Goal: Task Accomplishment & Management: Use online tool/utility

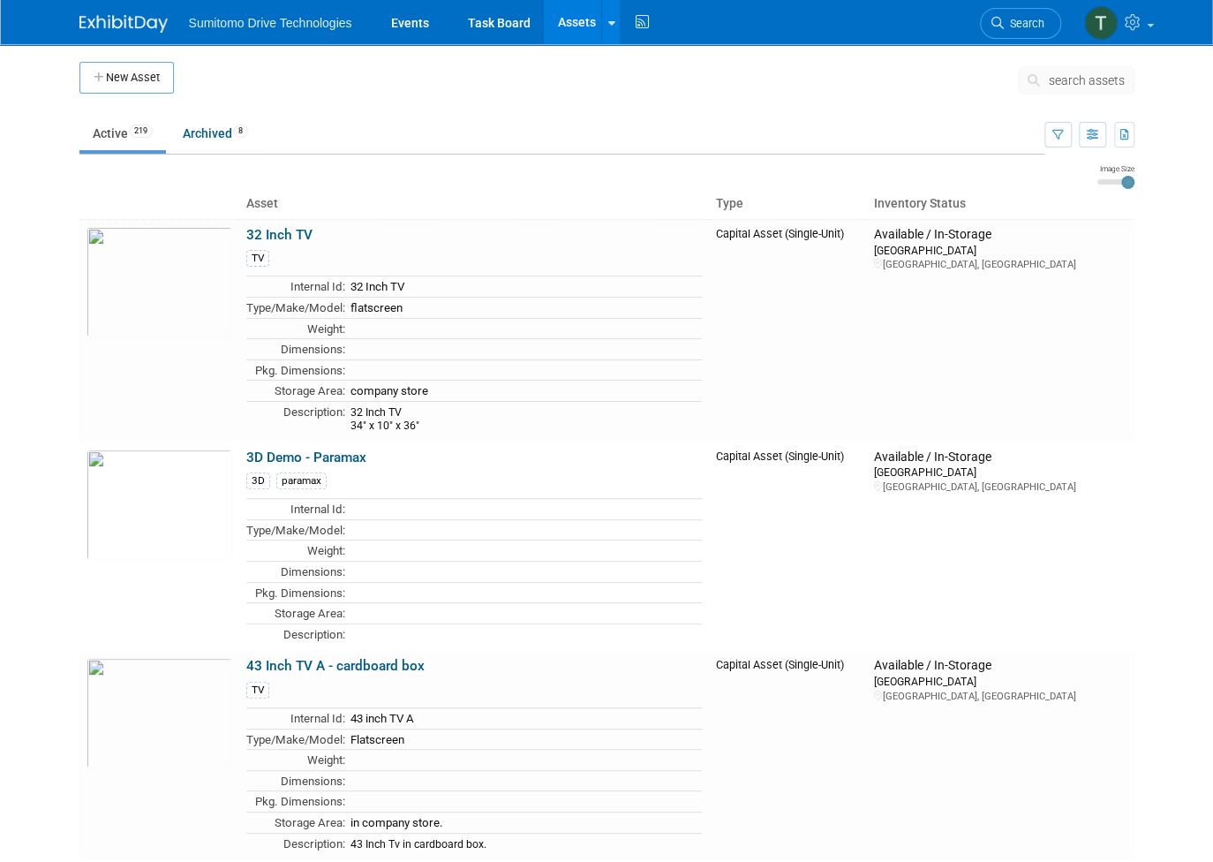
click at [1111, 86] on span "search assets" at bounding box center [1087, 80] width 76 height 14
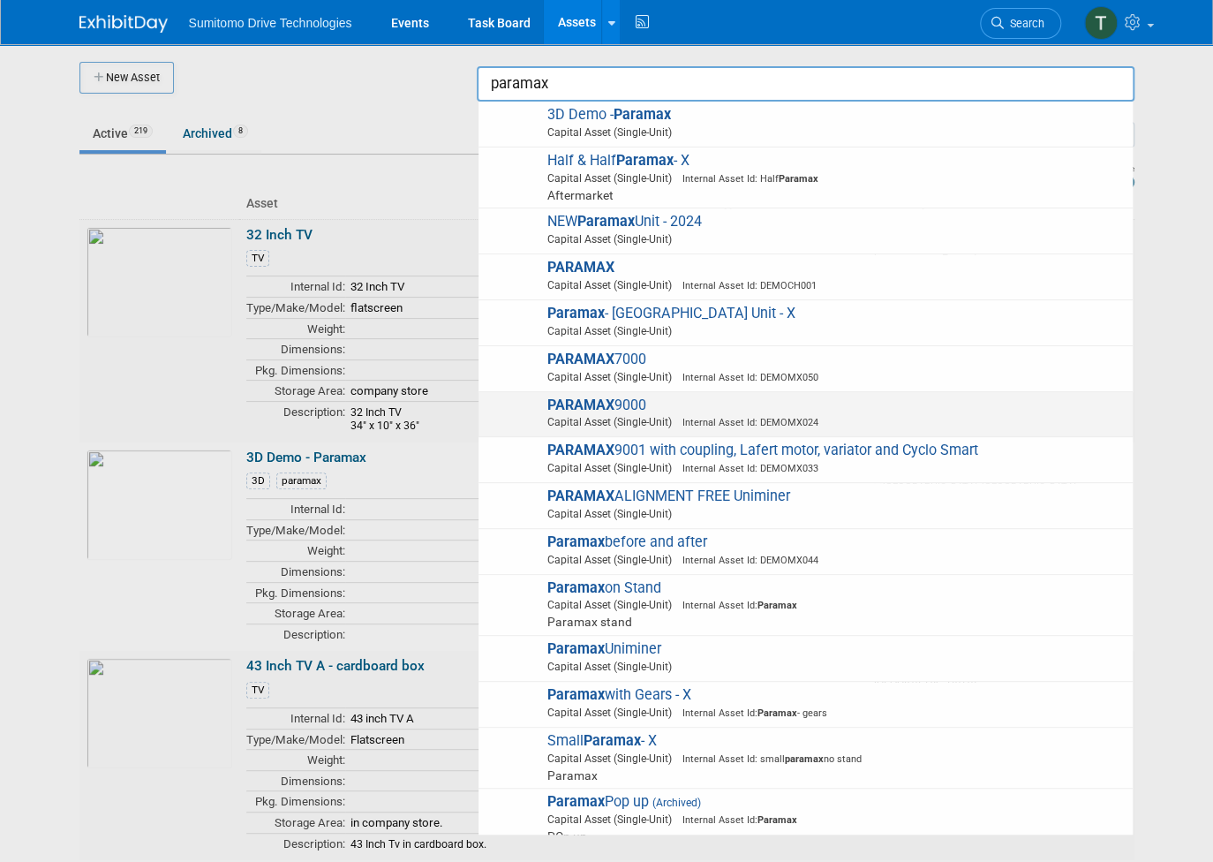
click at [609, 421] on span "Capital Asset (Single-Unit) Internal Asset Id: DEMOMX024" at bounding box center [808, 422] width 631 height 16
type input "PARAMAX 9000"
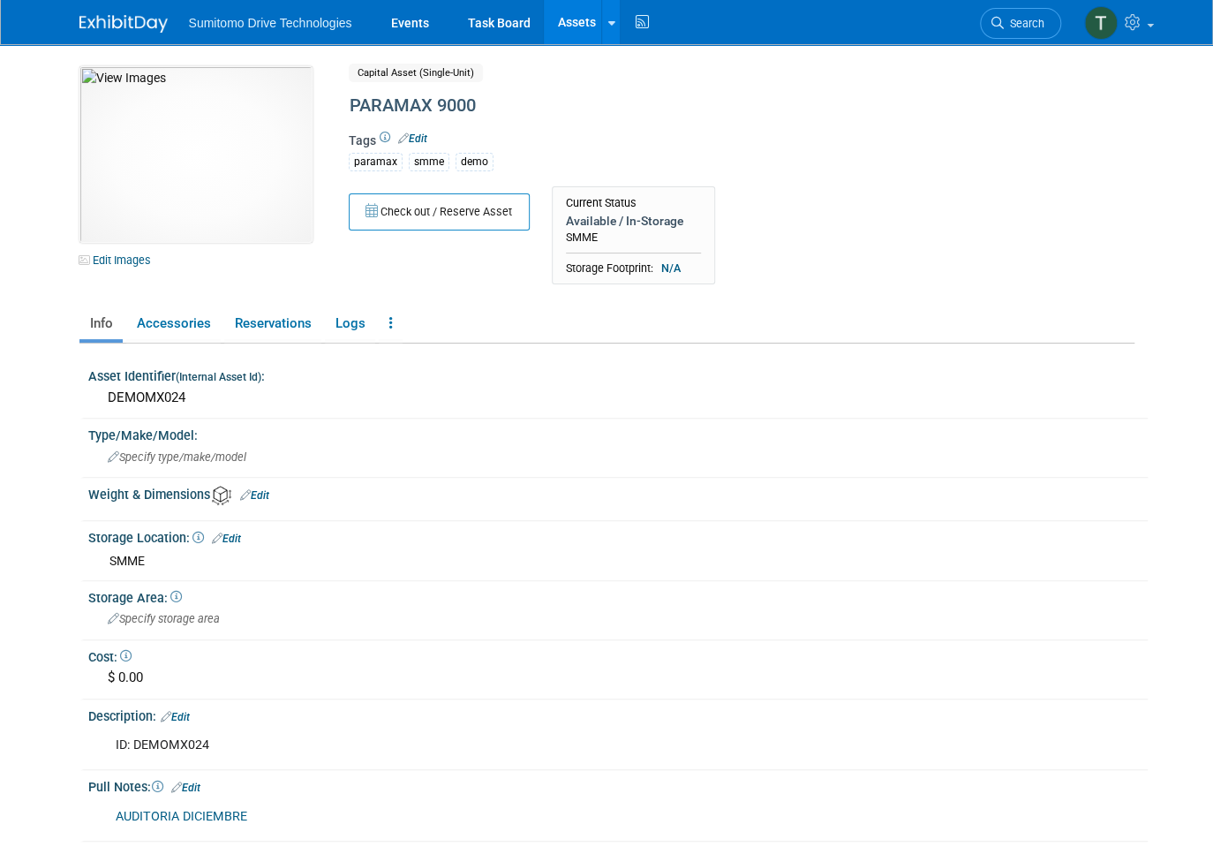
click at [561, 17] on link "Assets" at bounding box center [576, 22] width 64 height 44
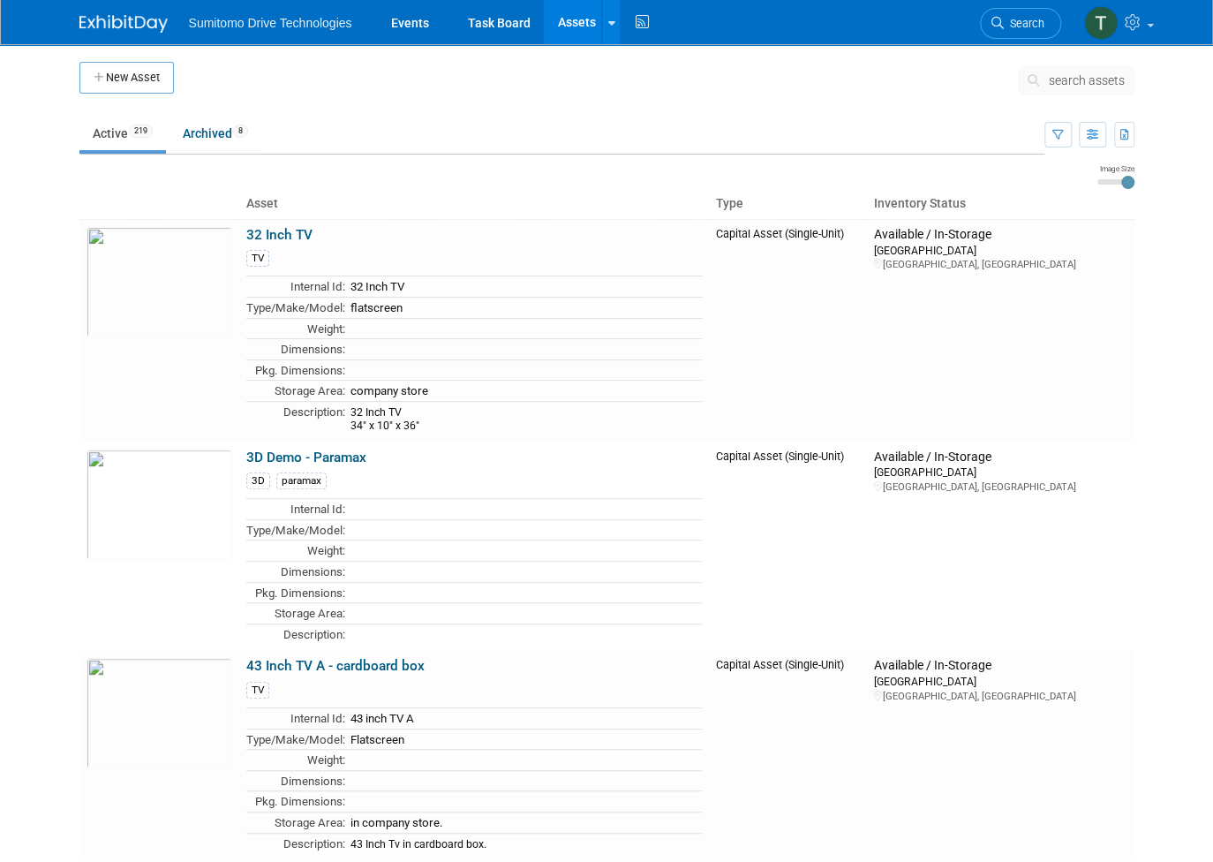
click at [1088, 82] on span "search assets" at bounding box center [1087, 80] width 76 height 14
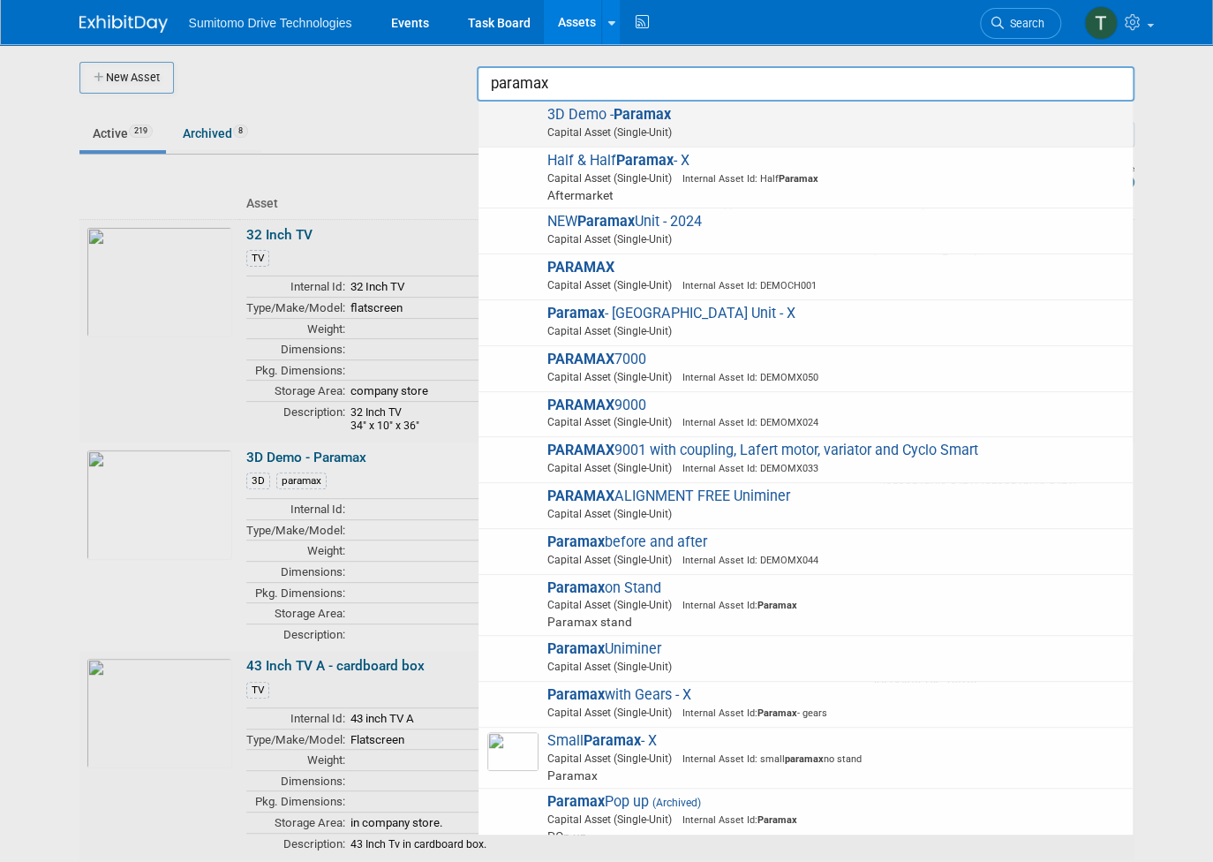
scroll to position [16, 0]
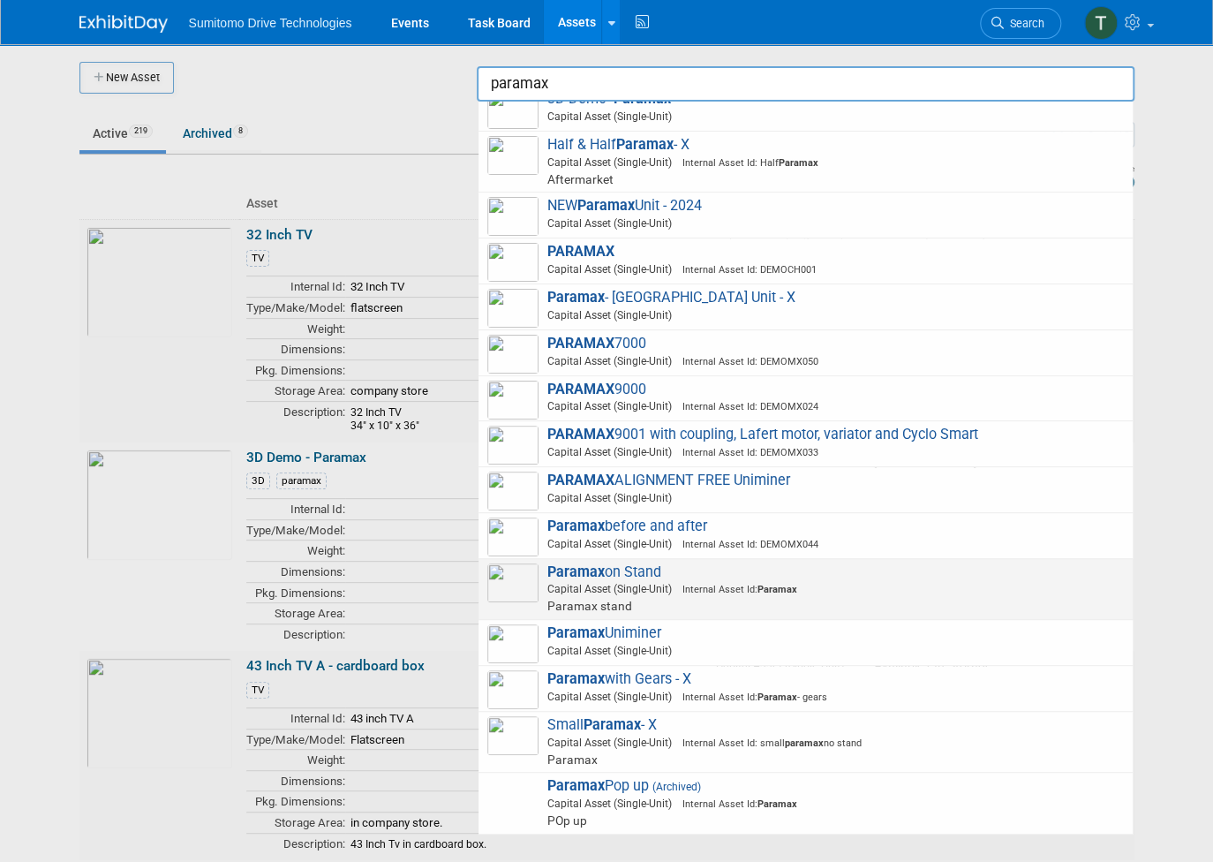
click at [804, 582] on span "Capital Asset (Single-Unit) Internal Asset Id: Paramax" at bounding box center [808, 589] width 631 height 16
type input "Paramax on Stand"
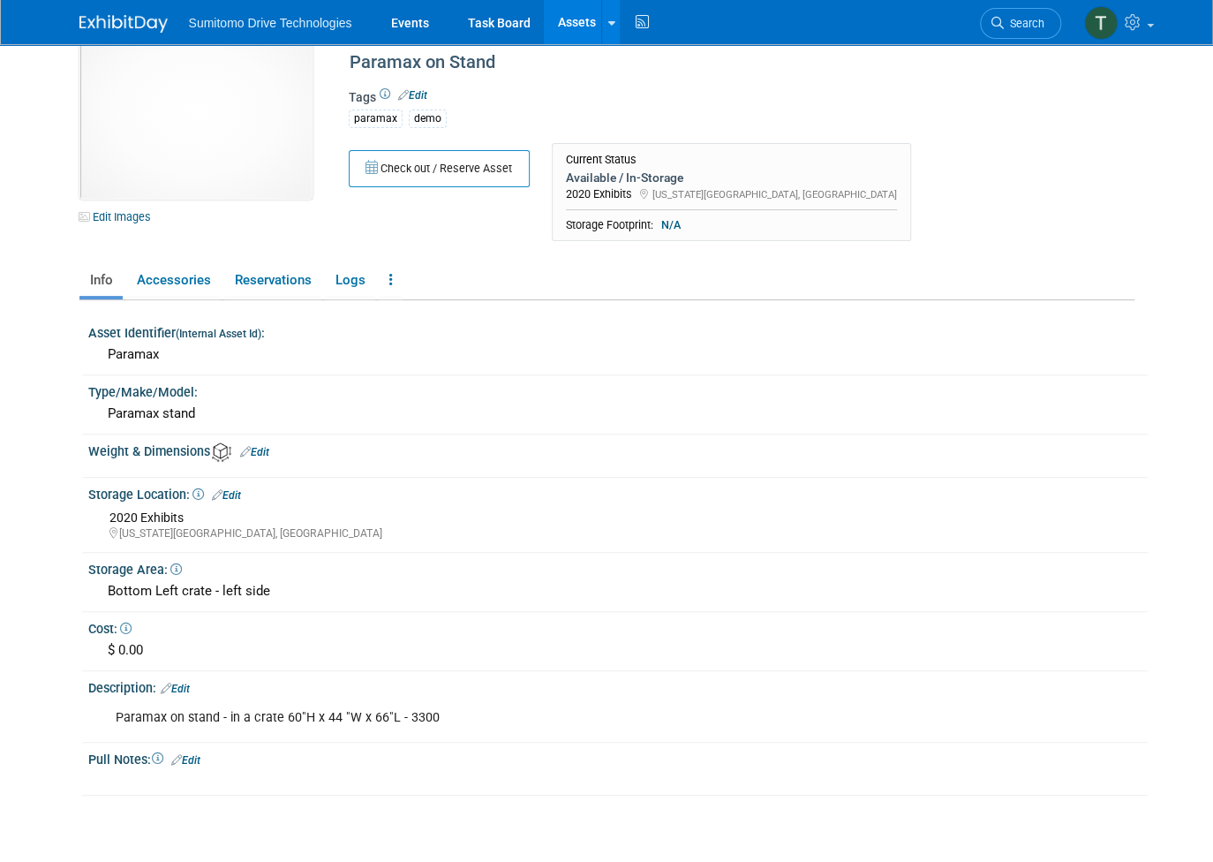
scroll to position [44, 0]
